Goal: Answer question/provide support: Answer question/provide support

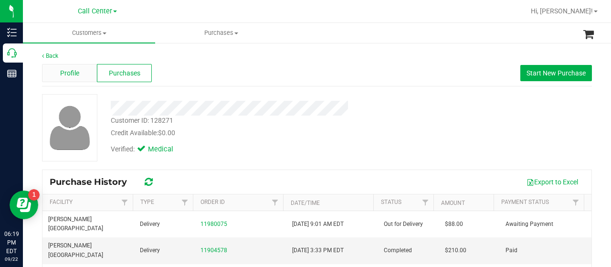
click at [70, 76] on span "Profile" at bounding box center [69, 73] width 19 height 10
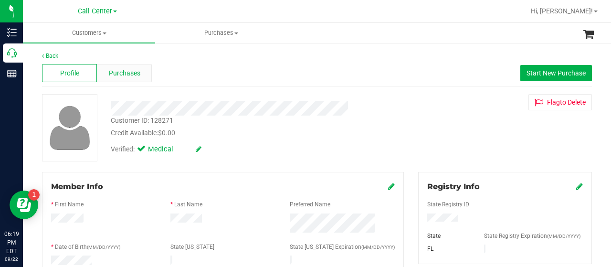
click at [114, 69] on span "Purchases" at bounding box center [124, 73] width 31 height 10
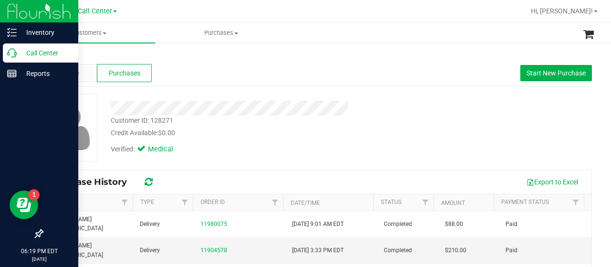
click at [22, 48] on p "Call Center" at bounding box center [45, 52] width 57 height 11
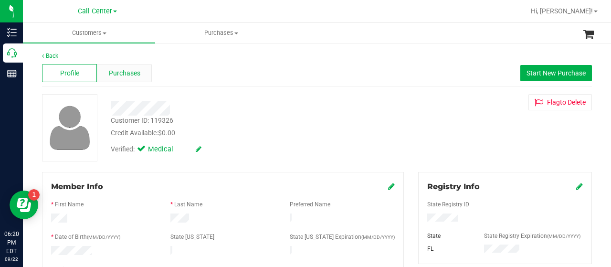
click at [122, 73] on span "Purchases" at bounding box center [124, 73] width 31 height 10
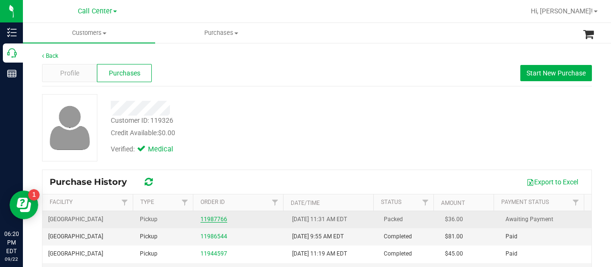
click at [205, 216] on link "11987766" at bounding box center [213, 219] width 27 height 7
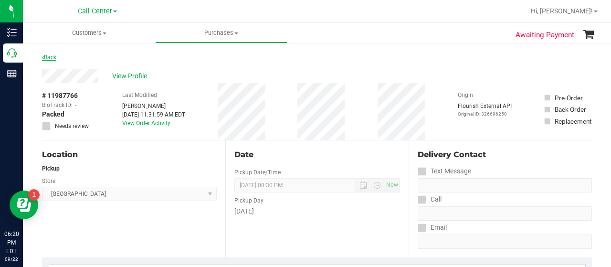
click at [53, 57] on link "Back" at bounding box center [49, 57] width 14 height 7
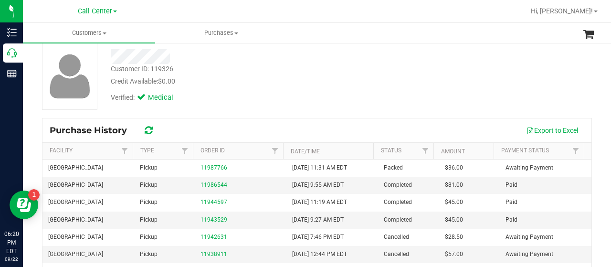
scroll to position [60, 0]
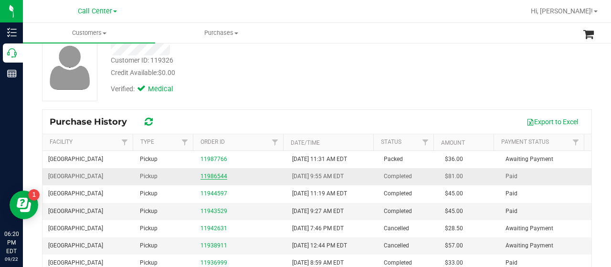
click at [217, 173] on link "11986544" at bounding box center [213, 176] width 27 height 7
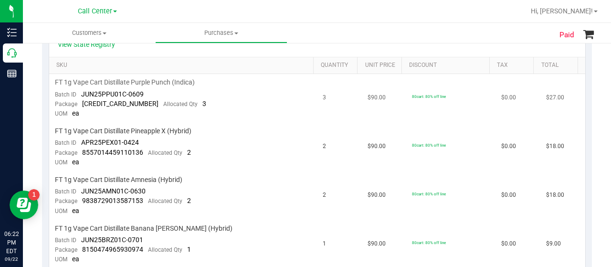
scroll to position [241, 0]
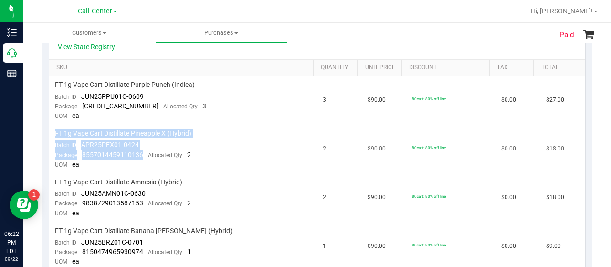
drag, startPoint x: 141, startPoint y: 153, endPoint x: 52, endPoint y: 130, distance: 91.5
click at [52, 130] on td "FT 1g Vape Cart Distillate Pineapple X (Hybrid) Batch ID APR25PEX01-0424 Packag…" at bounding box center [183, 149] width 268 height 49
copy td "FT 1g Vape Cart Distillate Pineapple X (Hybrid) Batch ID APR25PEX01-0424 Packag…"
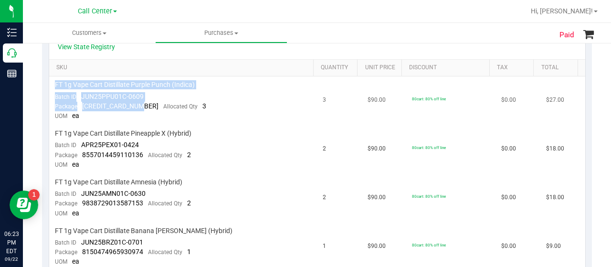
drag, startPoint x: 141, startPoint y: 105, endPoint x: 49, endPoint y: 80, distance: 95.1
click at [49, 80] on td "FT 1g Vape Cart Distillate Purple Punch (Indica) Batch ID JUN25PPU01C-0609 Pack…" at bounding box center [183, 100] width 268 height 49
copy td "FT 1g Vape Cart Distillate Purple Punch (Indica) Batch ID JUN25PPU01C-0609 Pack…"
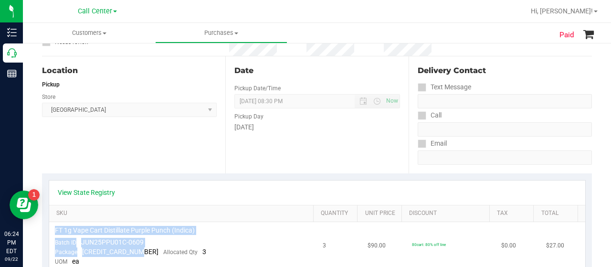
scroll to position [0, 0]
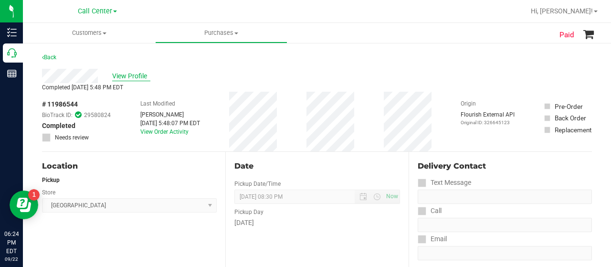
click at [136, 77] on span "View Profile" at bounding box center [131, 76] width 38 height 10
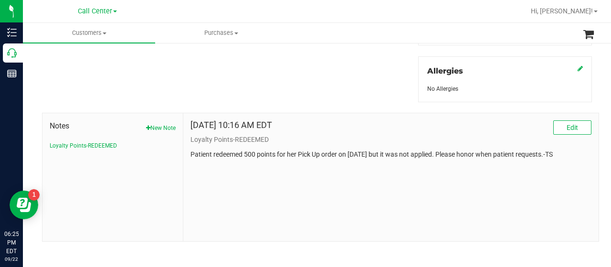
scroll to position [420, 0]
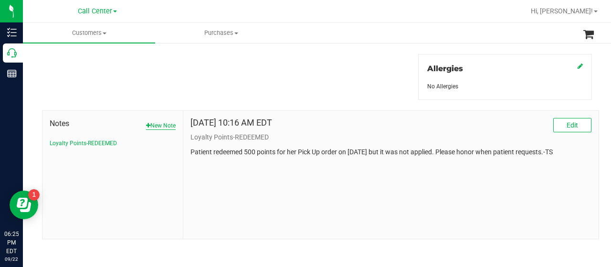
click at [160, 122] on button "New Note" at bounding box center [161, 125] width 30 height 9
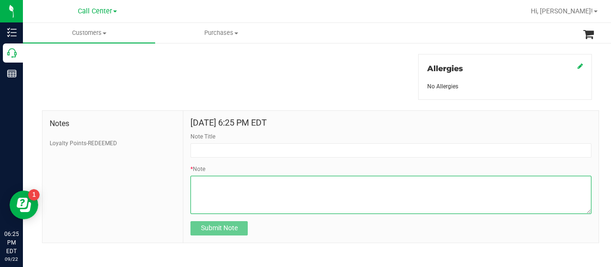
click at [246, 185] on textarea "* Note" at bounding box center [390, 195] width 401 height 38
paste textarea "Pt informed she is missing 2 vapes: FT 1g Vape Cart Distillate Pineapple X (Hyb…"
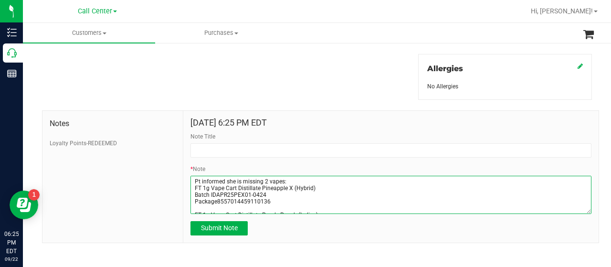
scroll to position [0, 0]
type textarea "Pt informed she is missing 2 vapes: FT 1g Vape Cart Distillate Pineapple X (Hyb…"
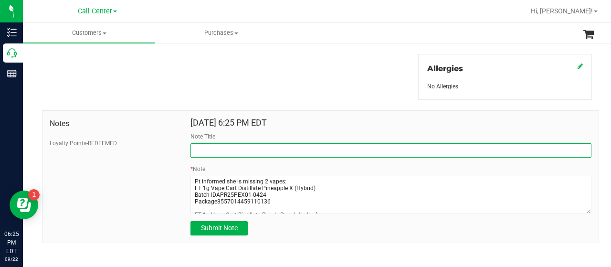
click at [234, 146] on input "Note Title" at bounding box center [390, 150] width 401 height 14
click at [196, 148] on input "missing Items" at bounding box center [390, 150] width 401 height 14
type input "Missing Items"
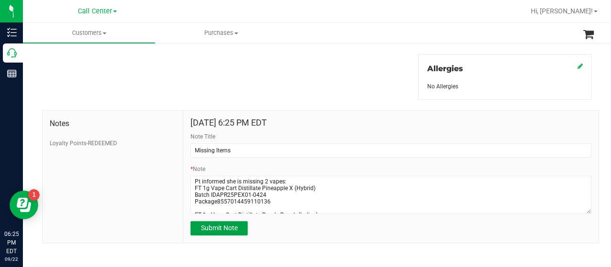
click at [219, 225] on span "Submit Note" at bounding box center [219, 228] width 37 height 8
